Goal: Information Seeking & Learning: Learn about a topic

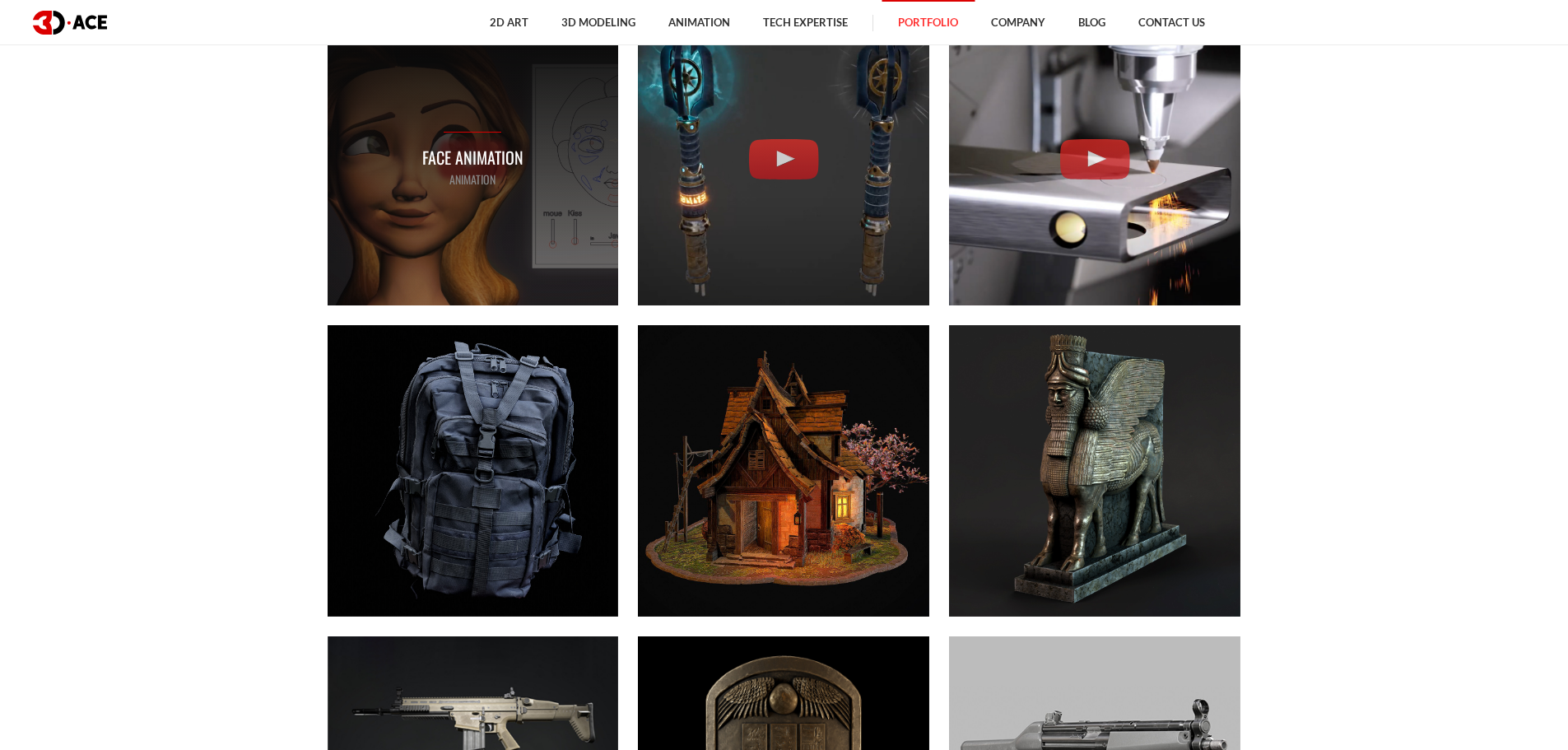
scroll to position [3211, 0]
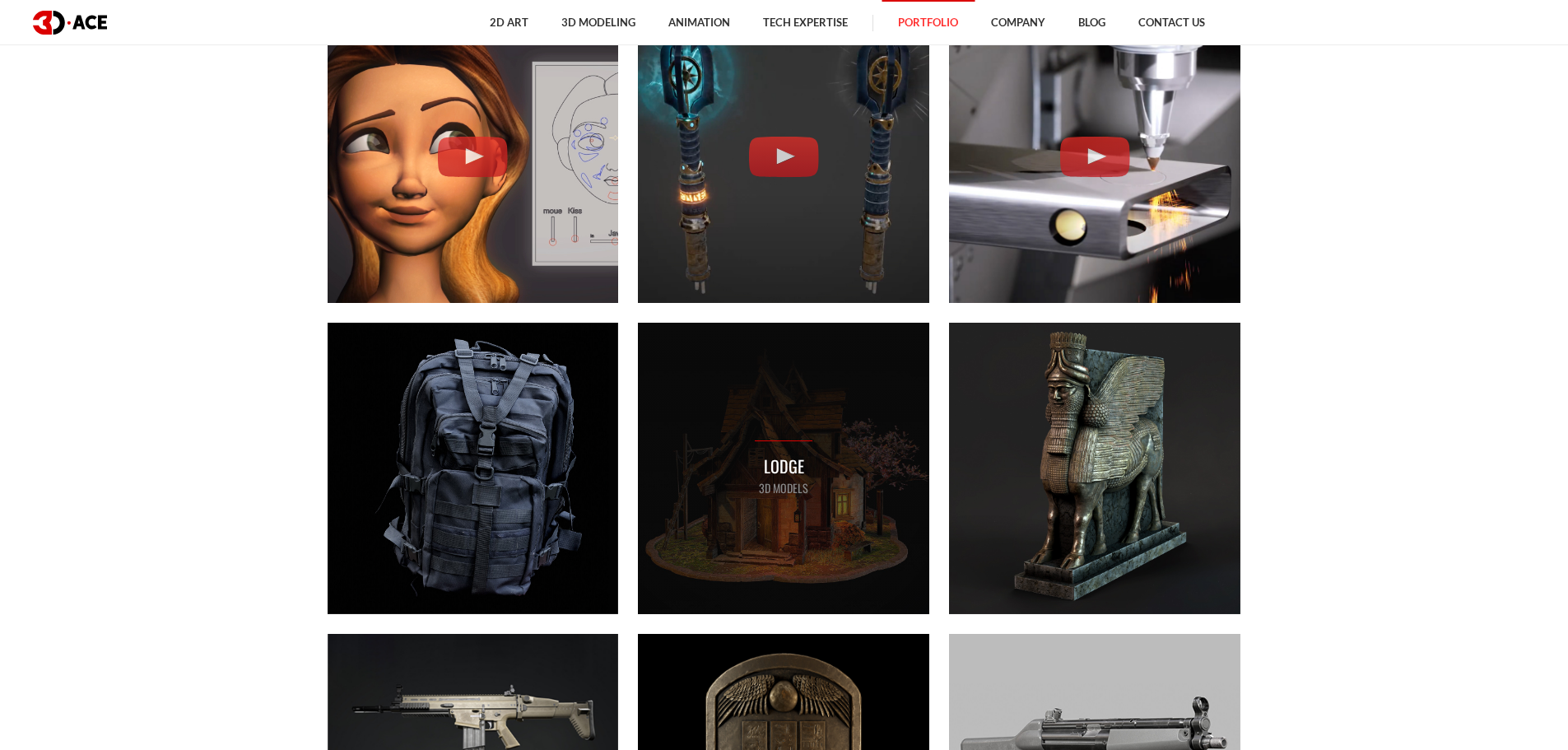
click at [756, 516] on div "Lodge 3D MODELS" at bounding box center [783, 468] width 292 height 292
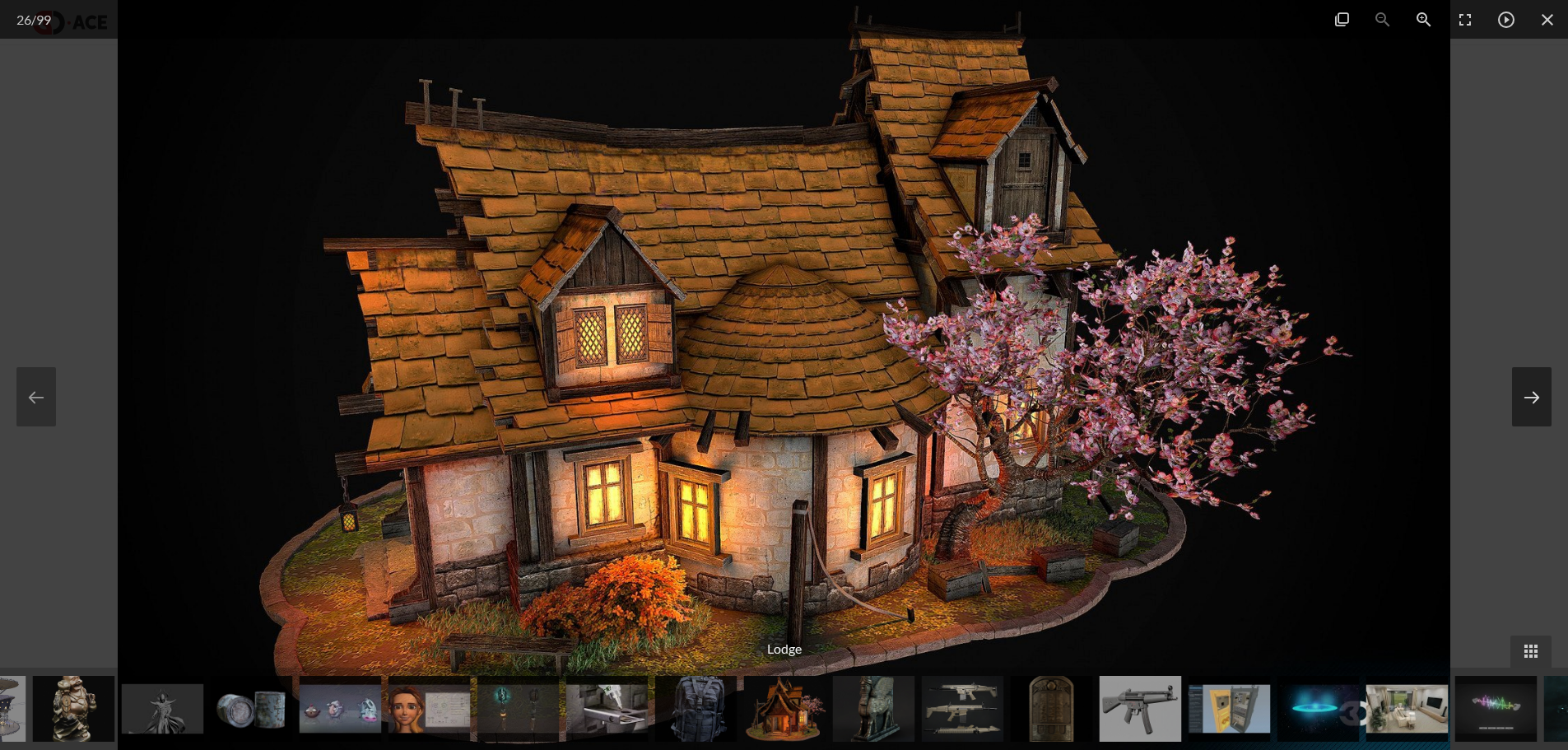
click at [1534, 395] on button at bounding box center [1531, 396] width 40 height 59
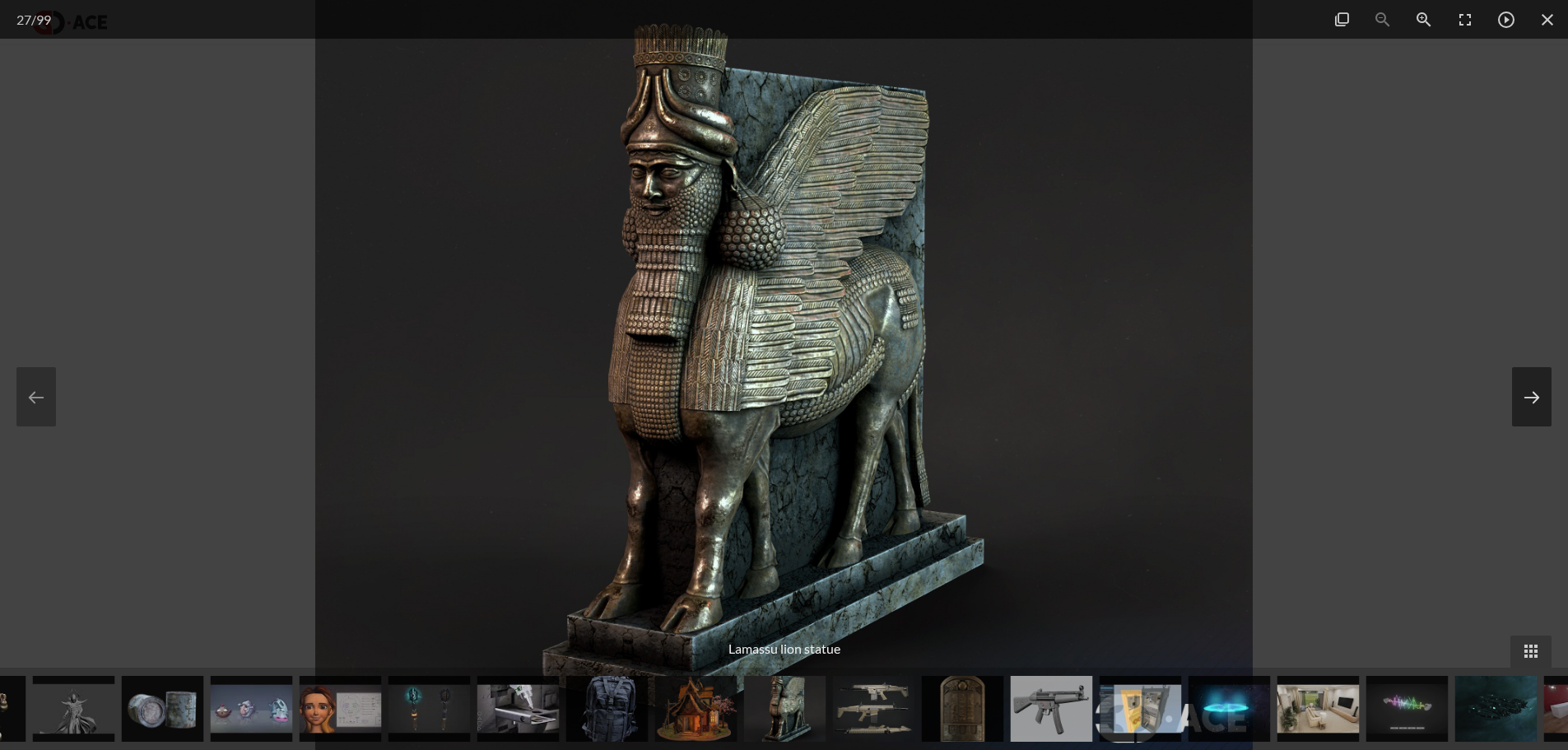
click at [1534, 395] on button at bounding box center [1531, 396] width 40 height 59
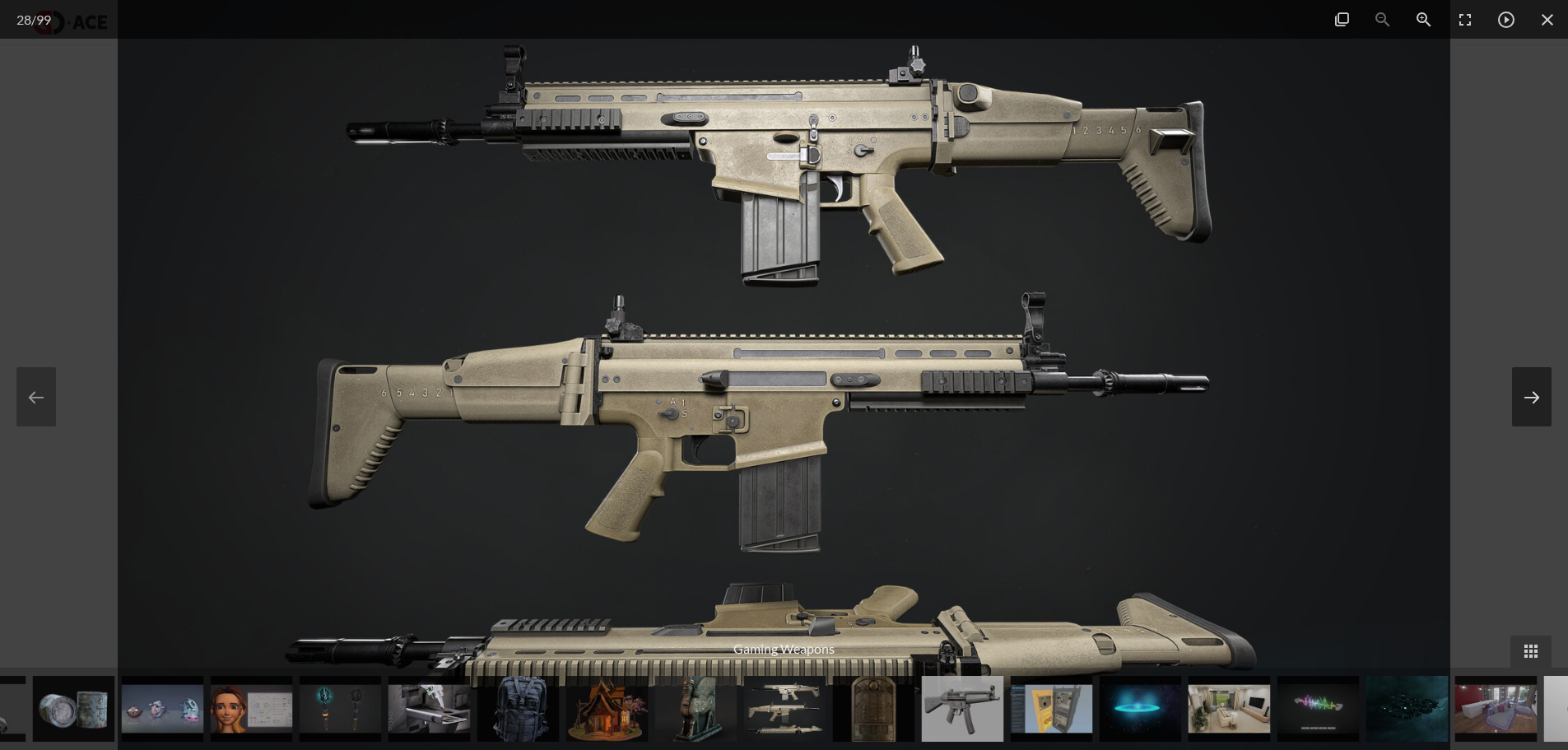
click at [1534, 395] on button at bounding box center [1531, 396] width 40 height 59
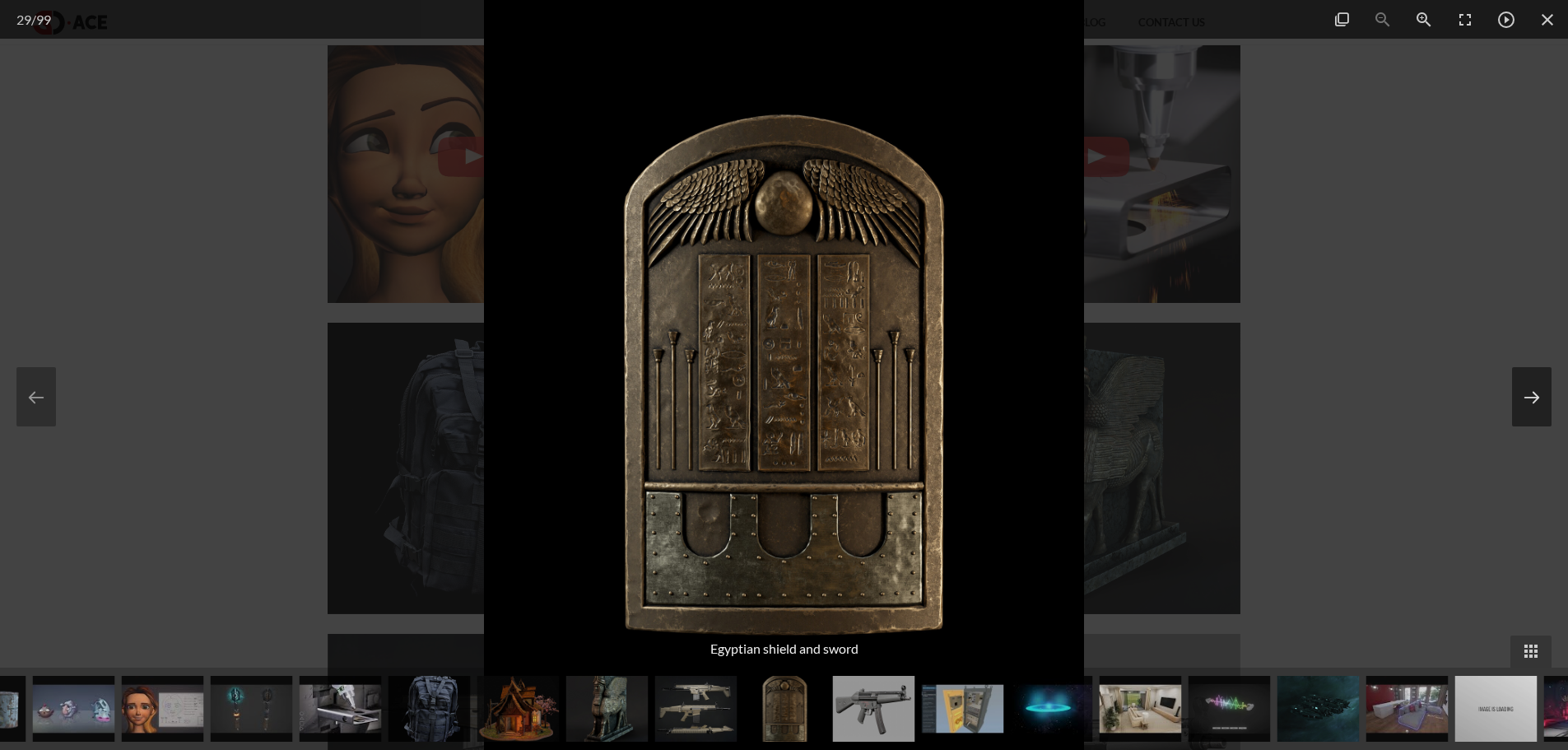
click at [1534, 395] on button at bounding box center [1531, 396] width 40 height 59
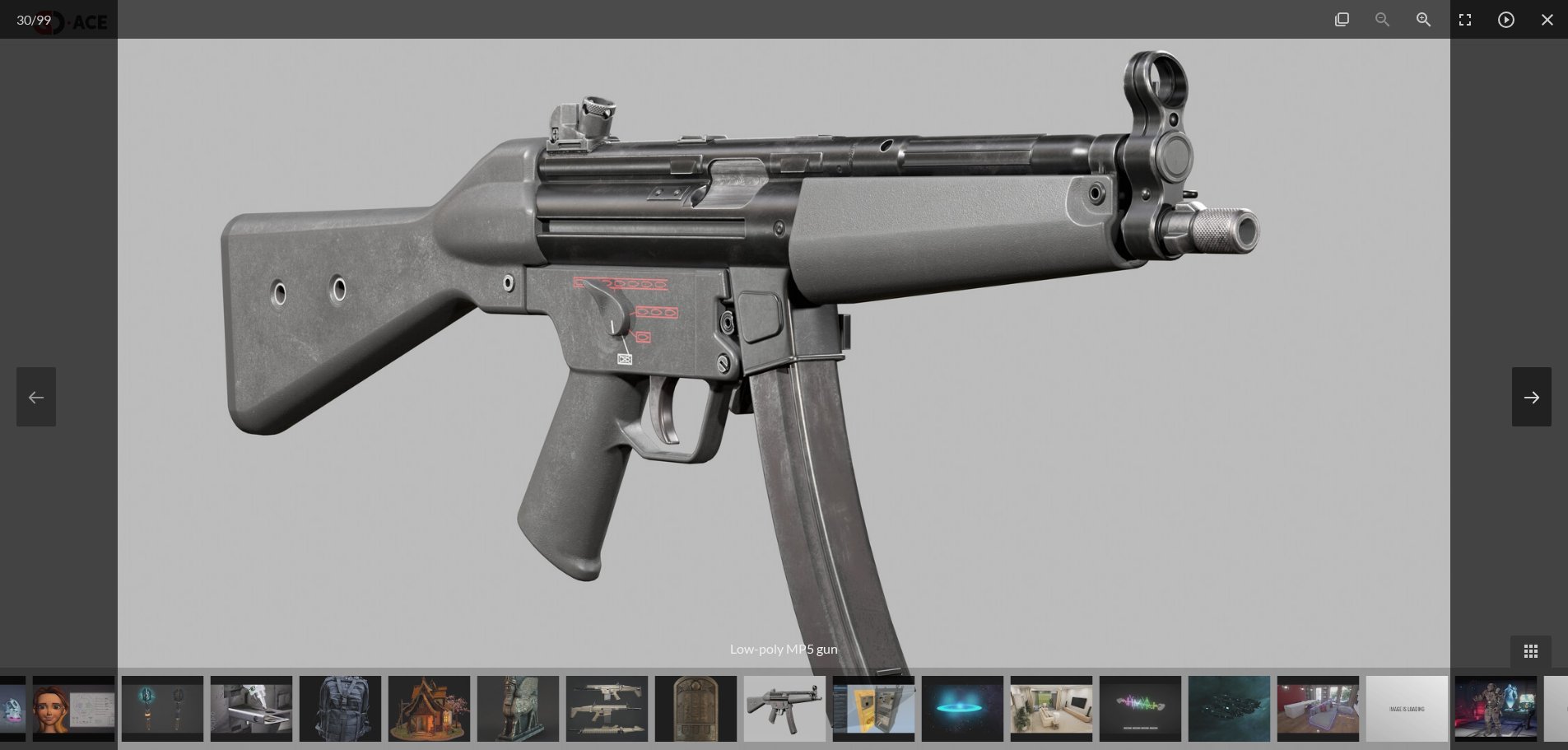
click at [1534, 395] on button at bounding box center [1531, 396] width 40 height 59
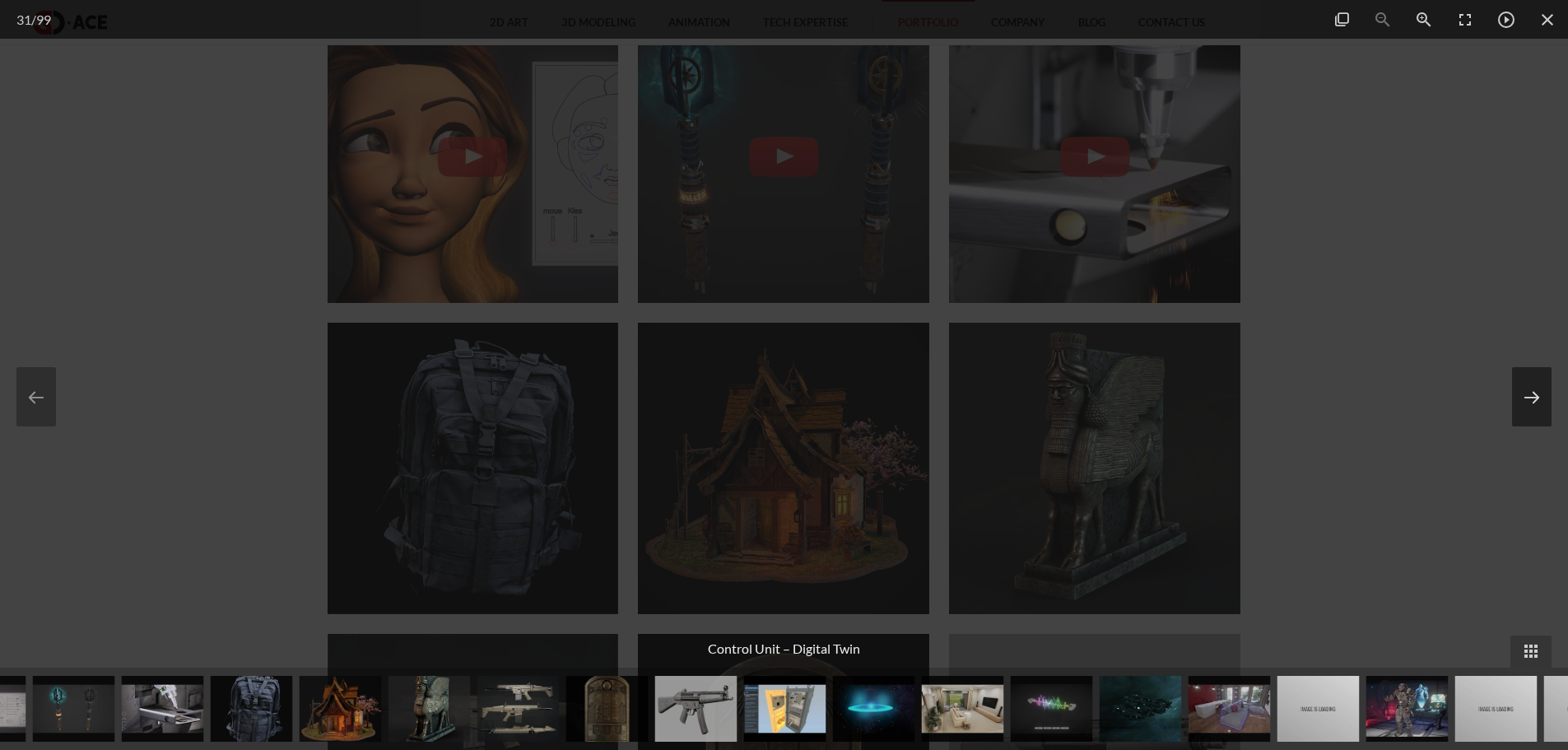
click at [1534, 395] on button at bounding box center [1531, 396] width 40 height 59
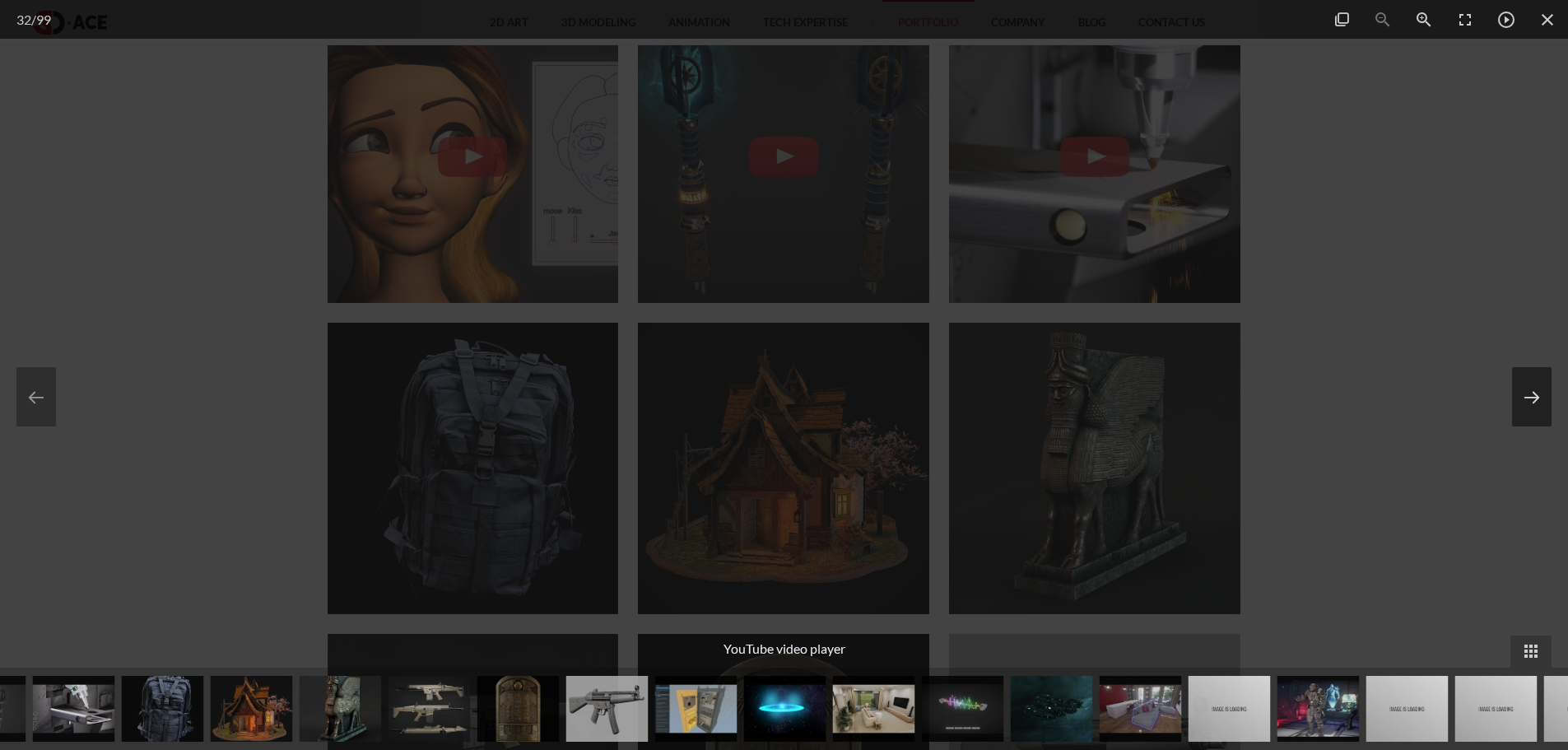
click at [1534, 395] on button at bounding box center [1531, 396] width 40 height 59
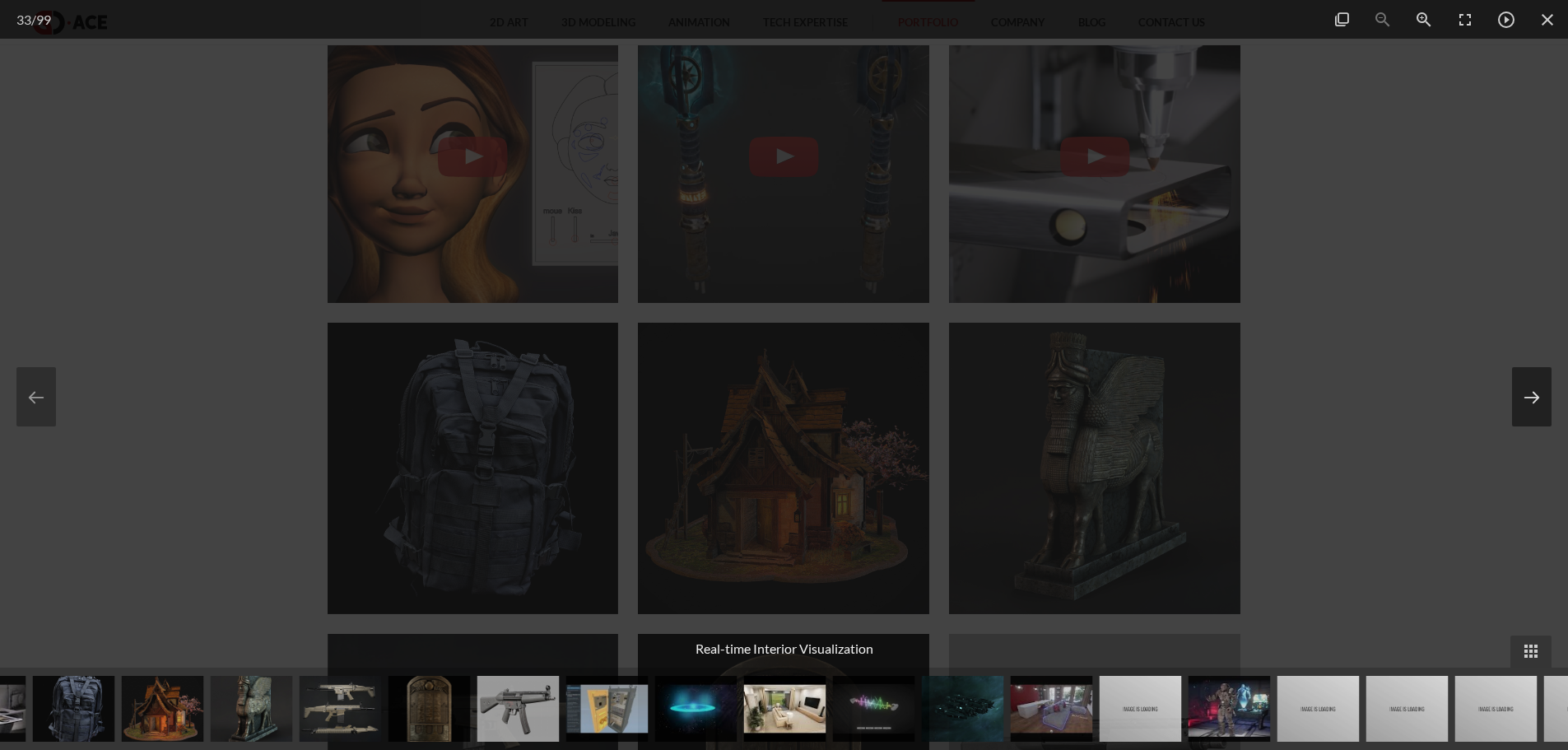
click at [1534, 395] on button at bounding box center [1531, 396] width 40 height 59
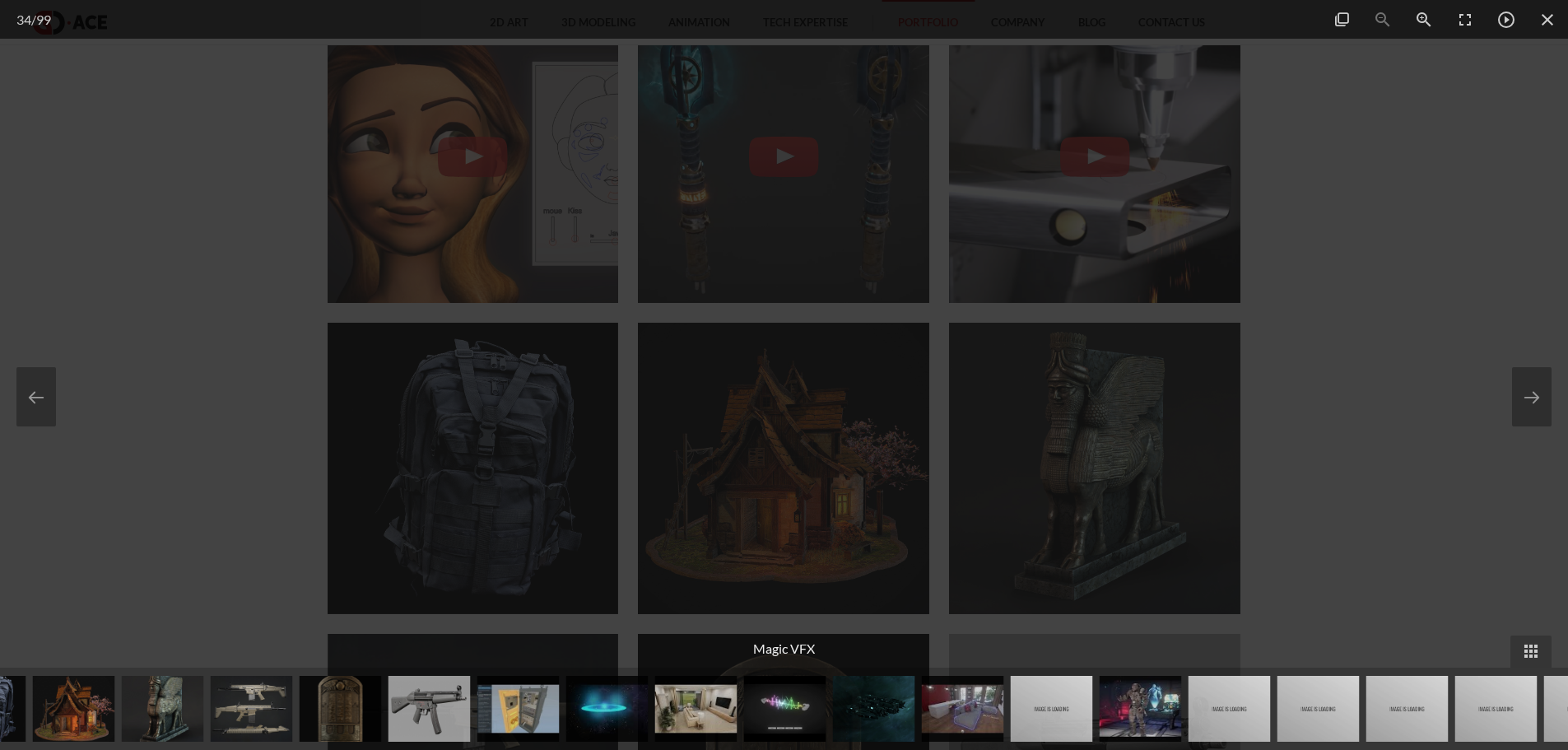
click at [1467, 336] on div at bounding box center [784, 375] width 1568 height 750
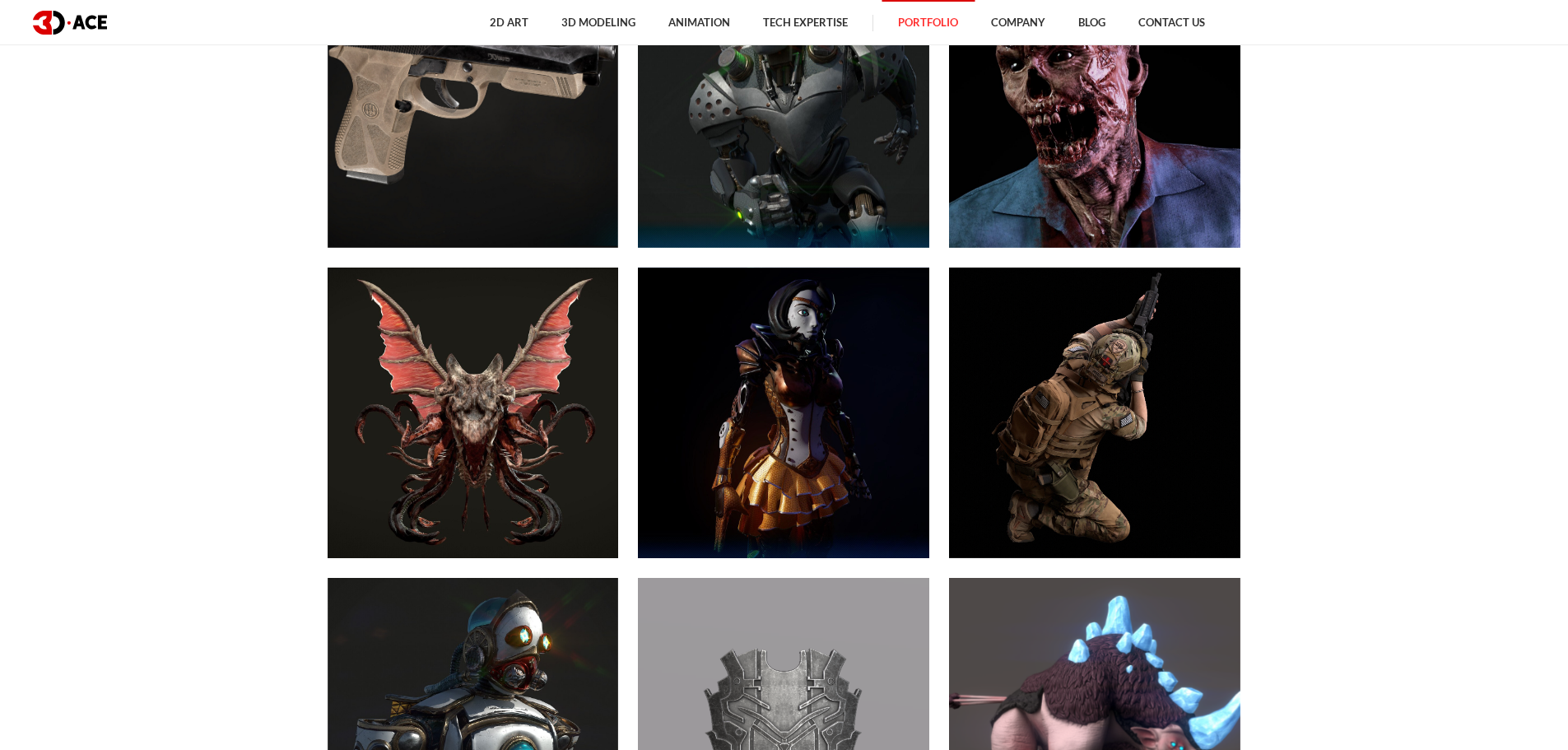
scroll to position [905, 0]
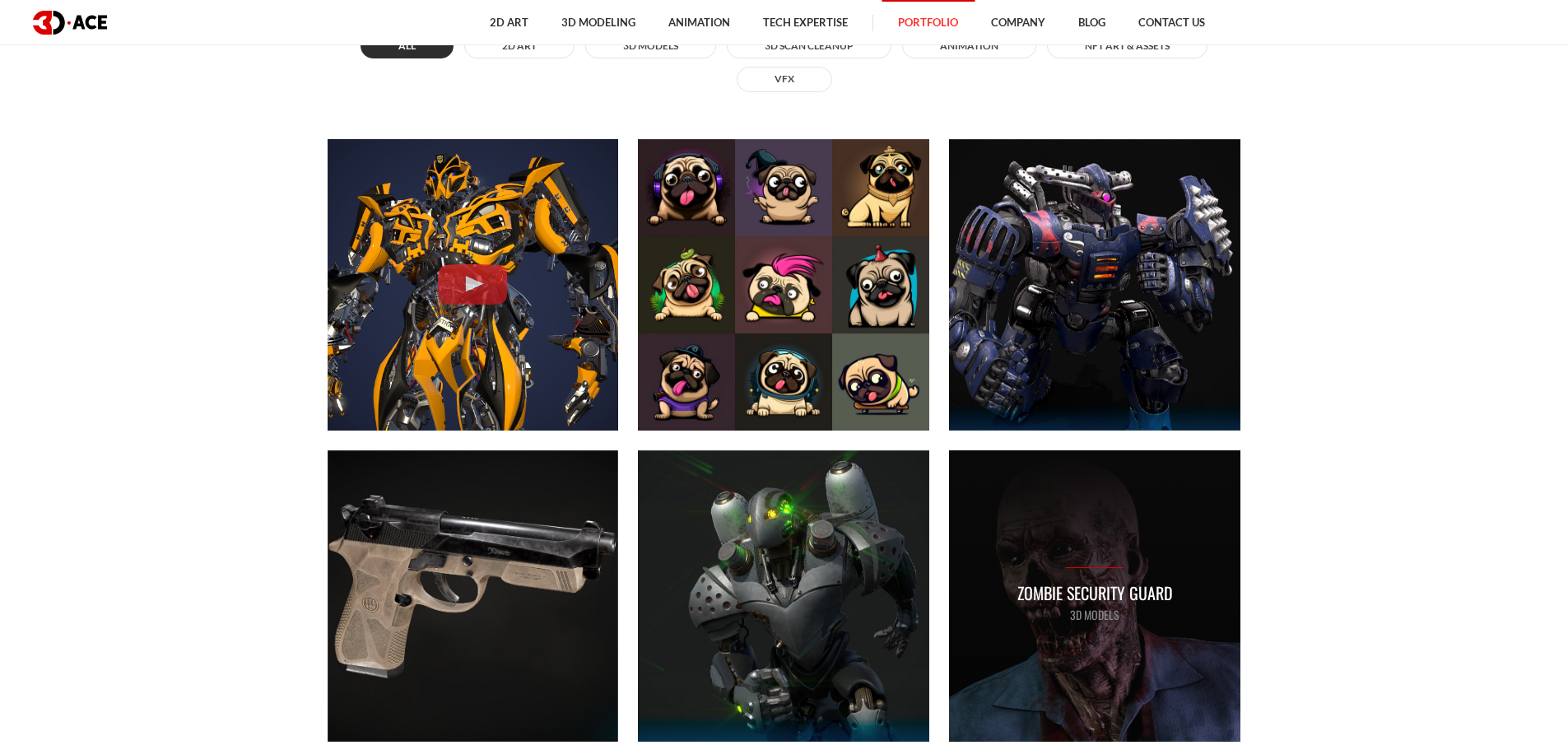
click at [1049, 553] on div "Zombie security guard 3D MODELS" at bounding box center [1094, 596] width 292 height 292
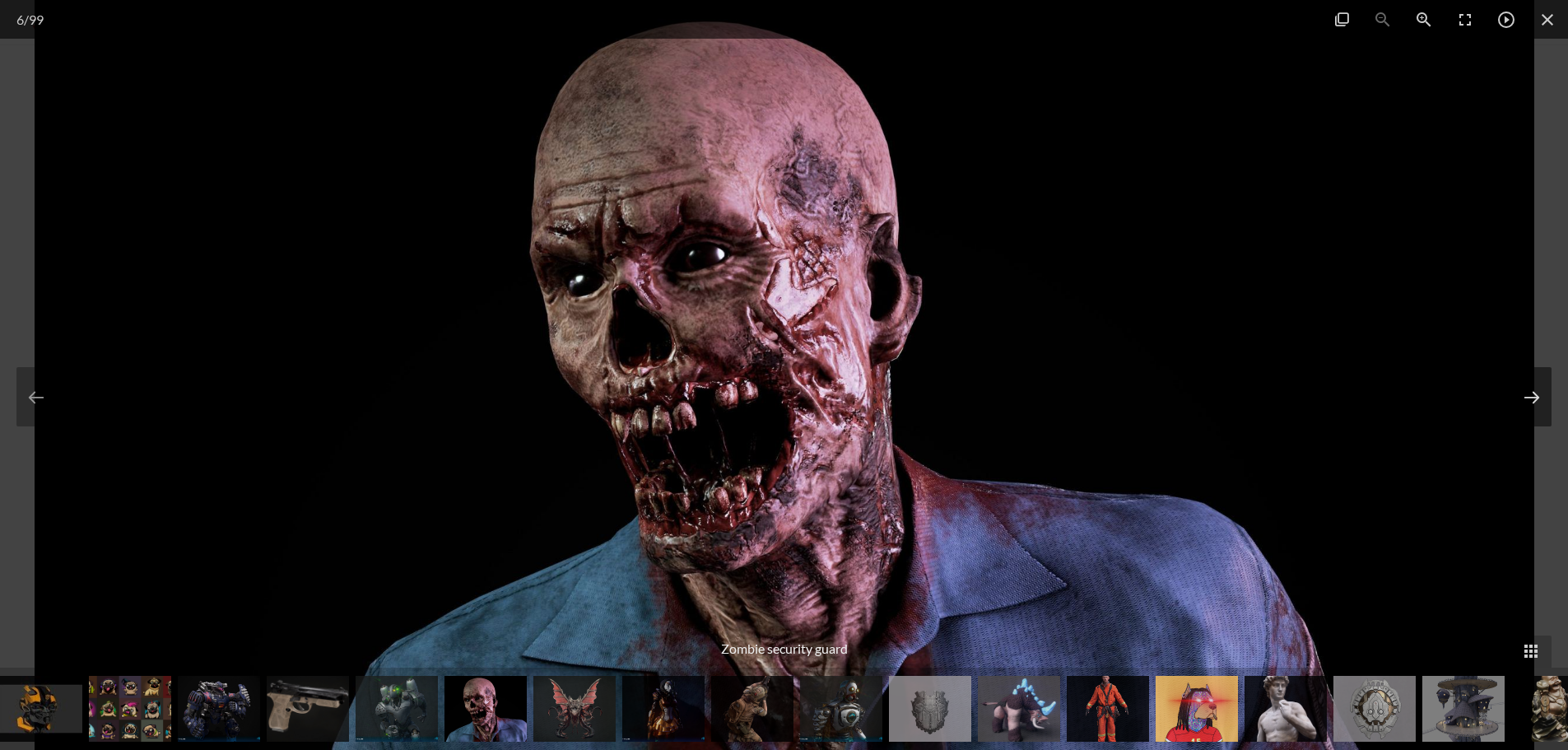
click at [1550, 388] on button at bounding box center [1531, 396] width 40 height 59
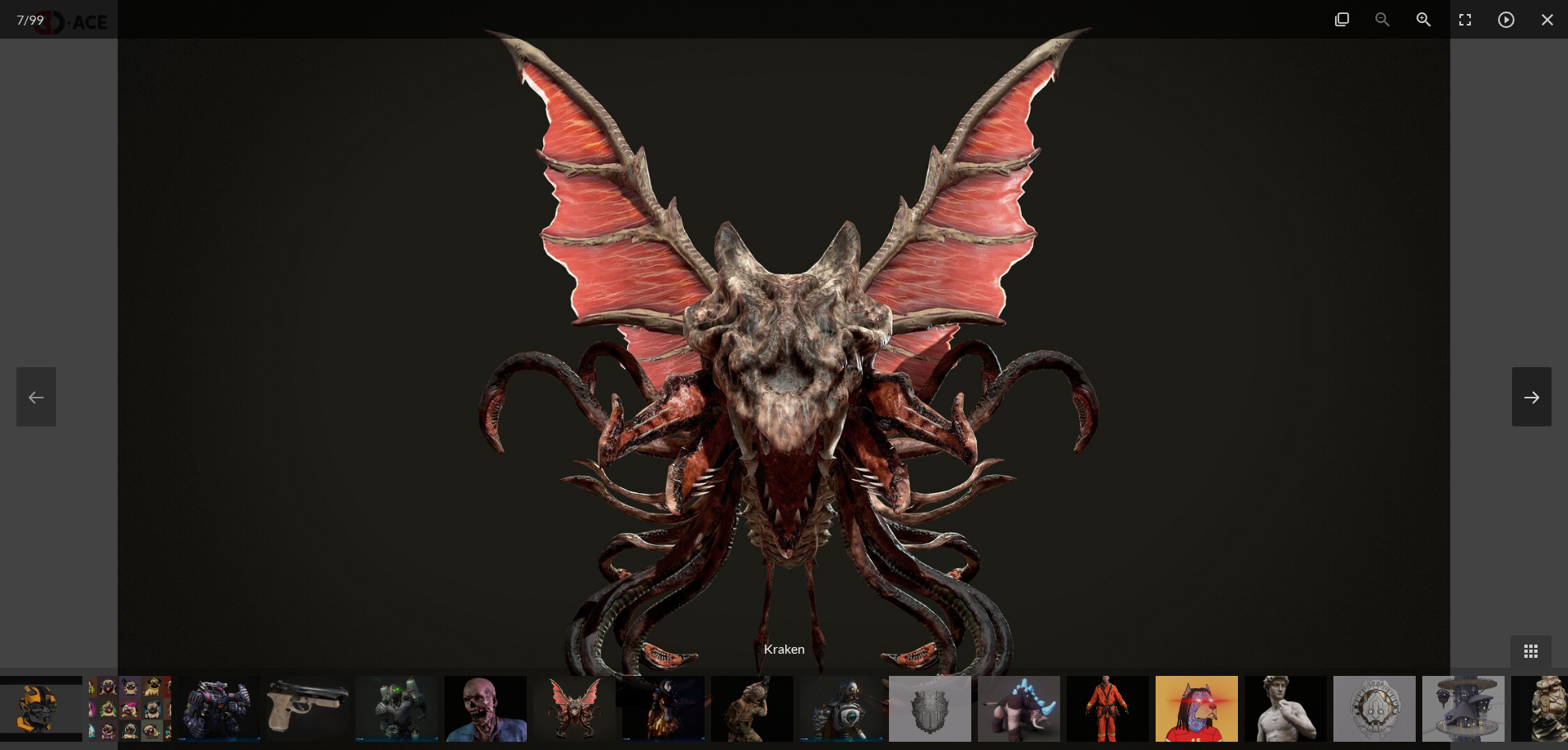
click at [1550, 388] on button at bounding box center [1531, 396] width 40 height 59
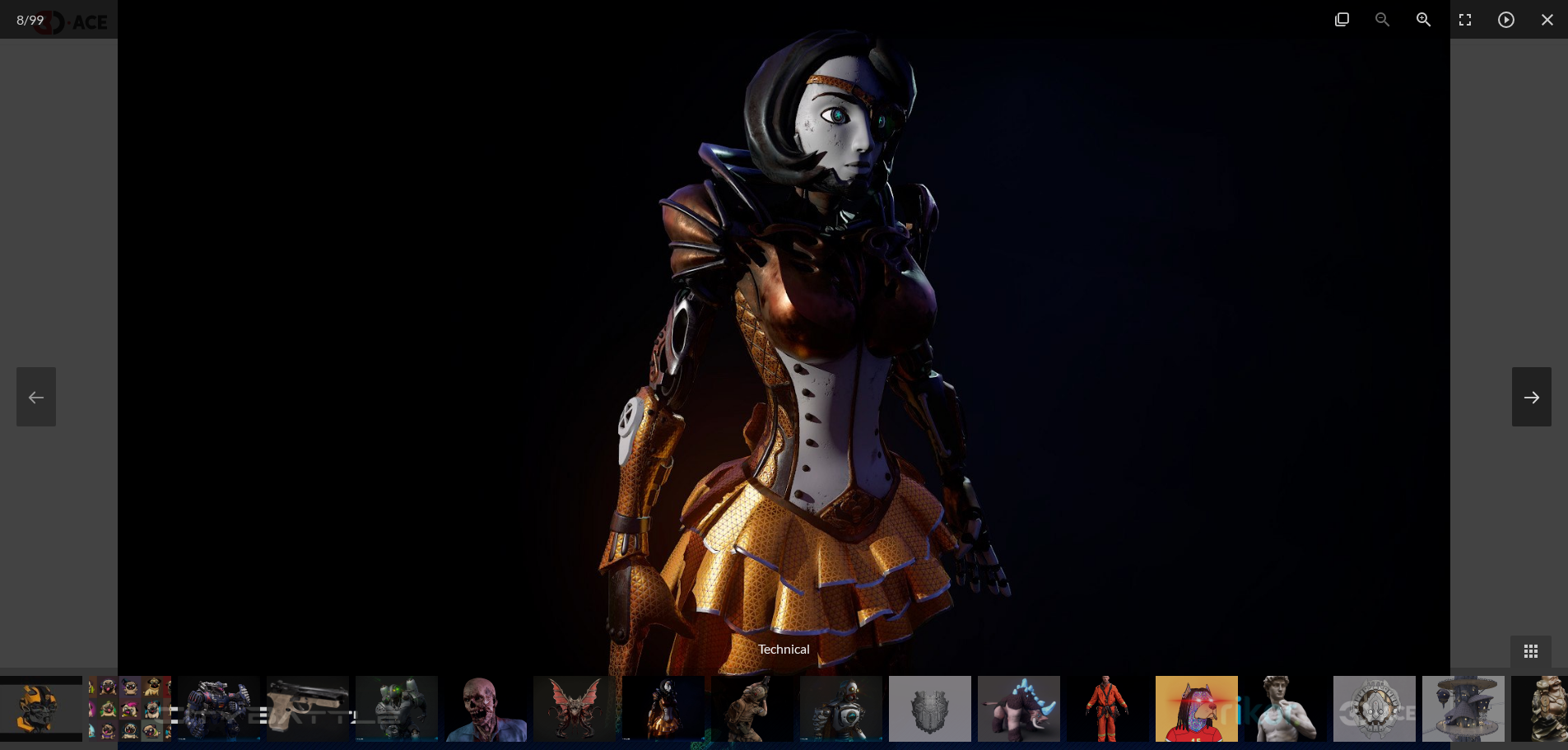
click at [1550, 388] on button at bounding box center [1531, 396] width 40 height 59
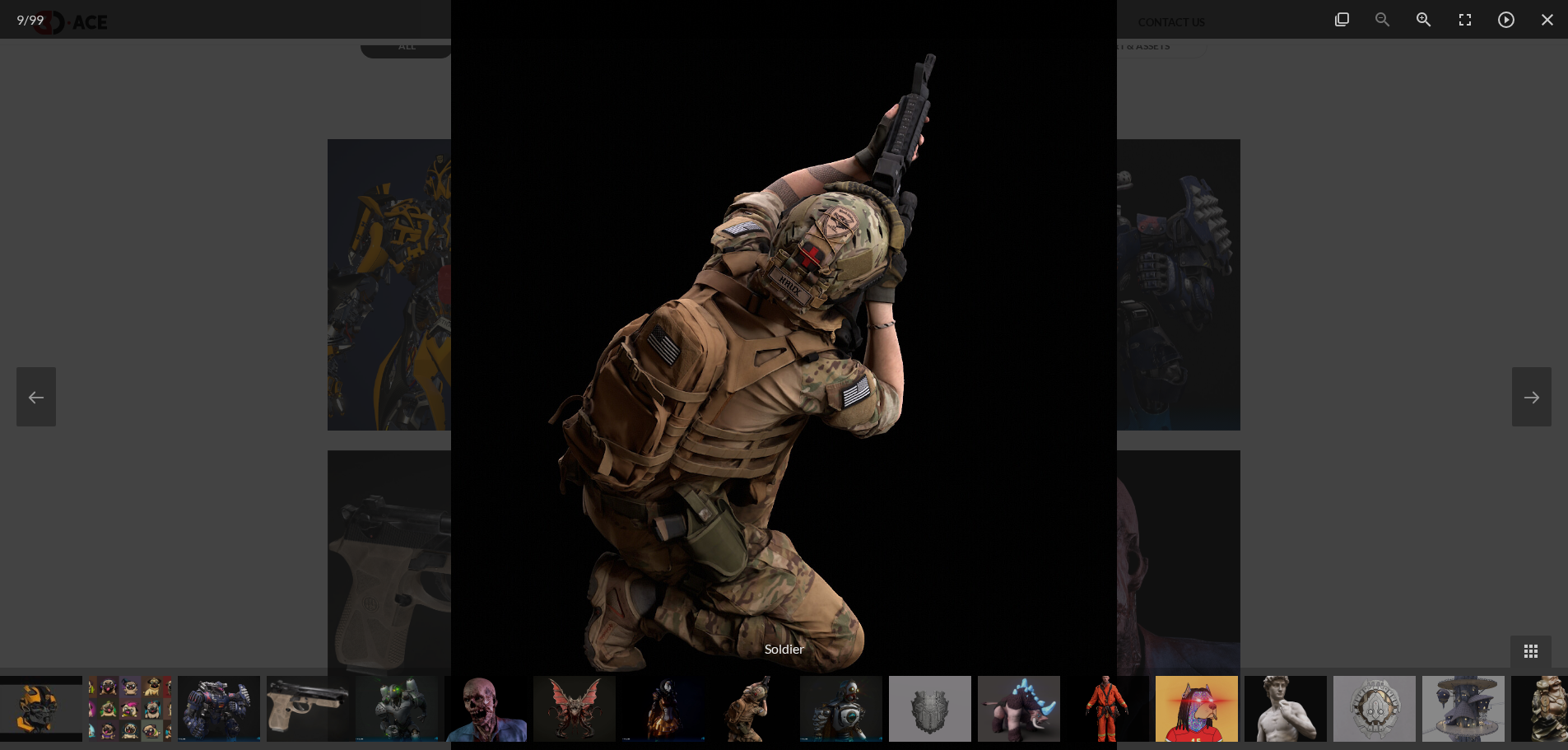
click at [1521, 271] on div at bounding box center [784, 375] width 1568 height 750
